Goal: Transaction & Acquisition: Purchase product/service

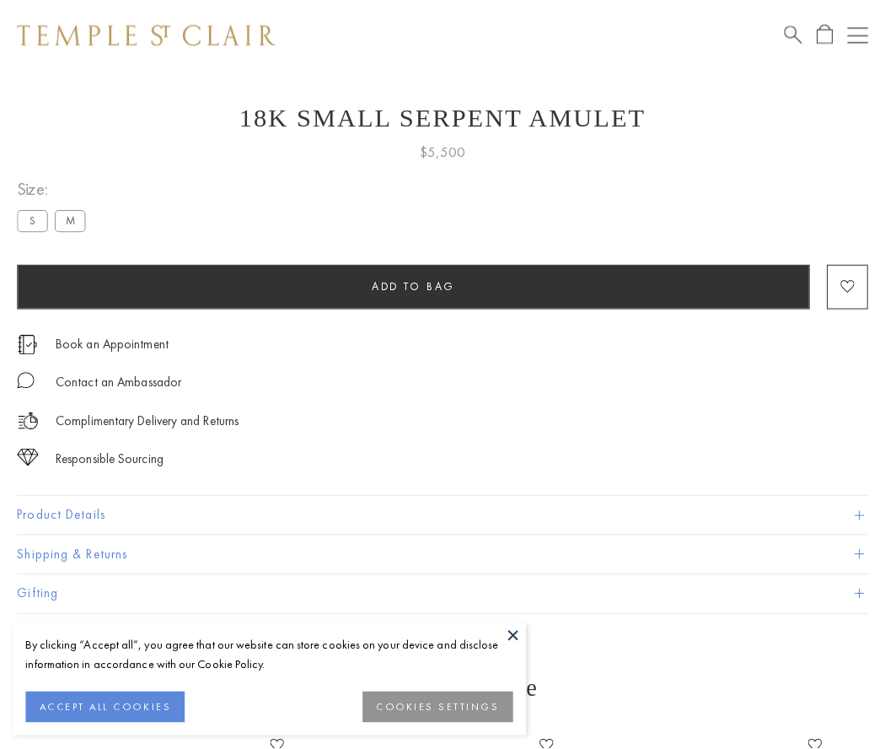
scroll to position [22, 0]
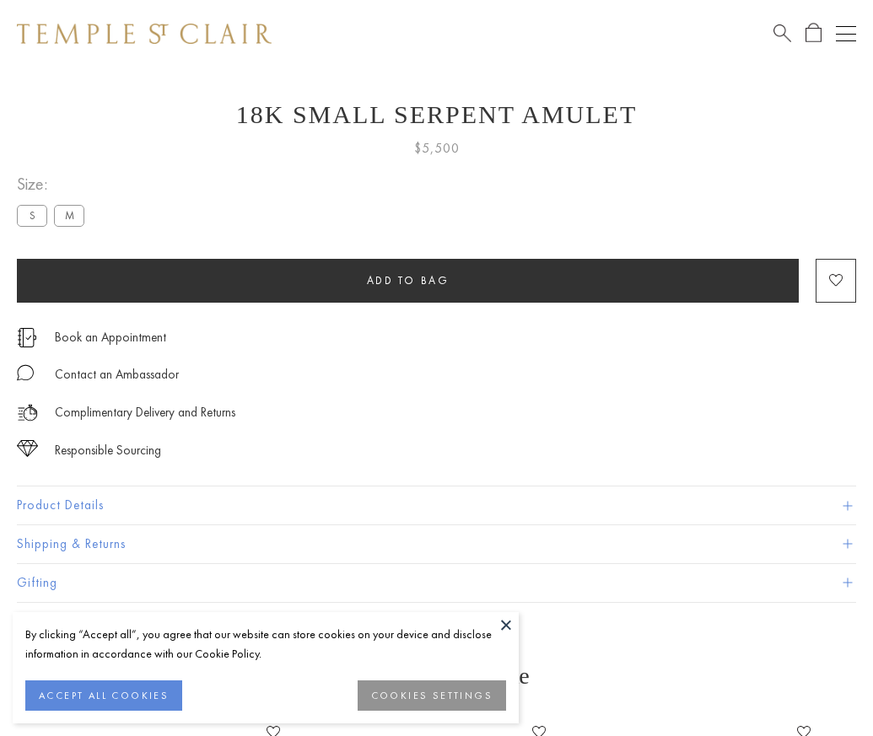
click at [407, 280] on span "Add to bag" at bounding box center [408, 280] width 83 height 14
